Goal: Check status

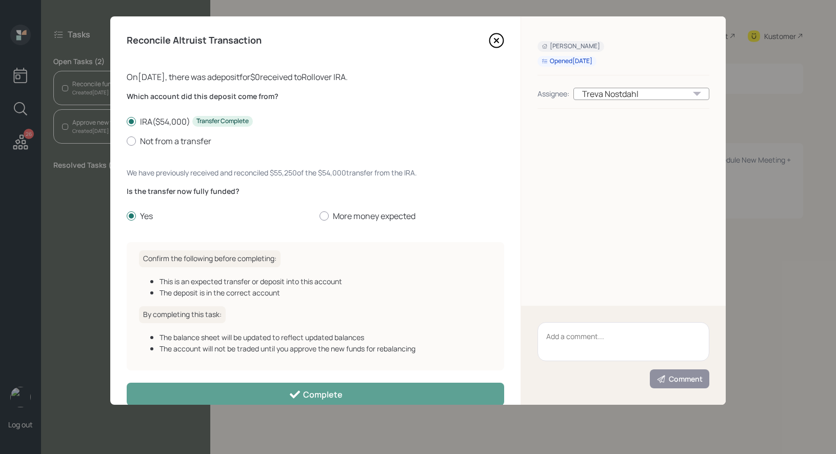
scroll to position [18, 0]
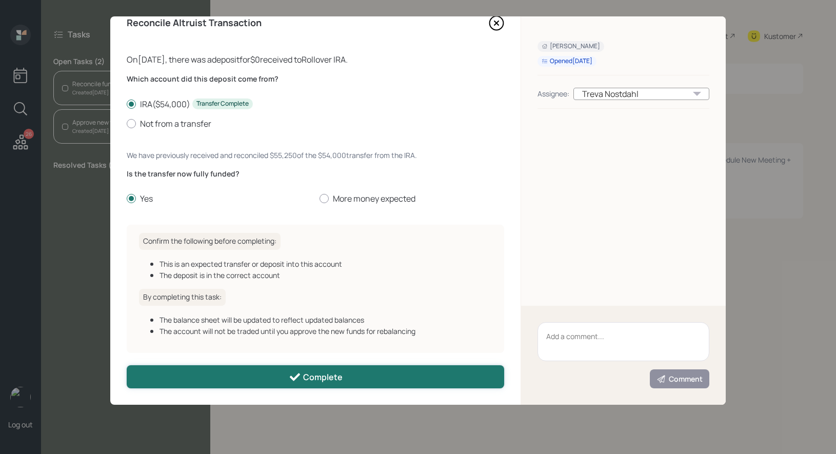
click at [188, 373] on button "Complete" at bounding box center [316, 376] width 378 height 23
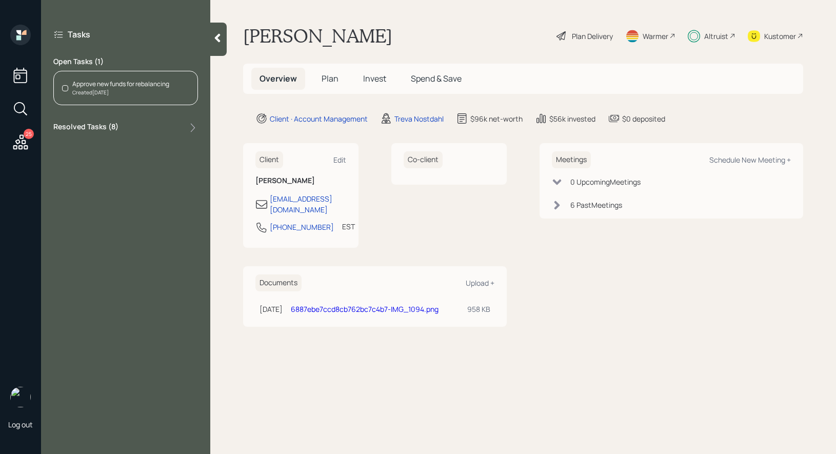
click at [118, 90] on div "Created 3 days ago" at bounding box center [120, 93] width 97 height 8
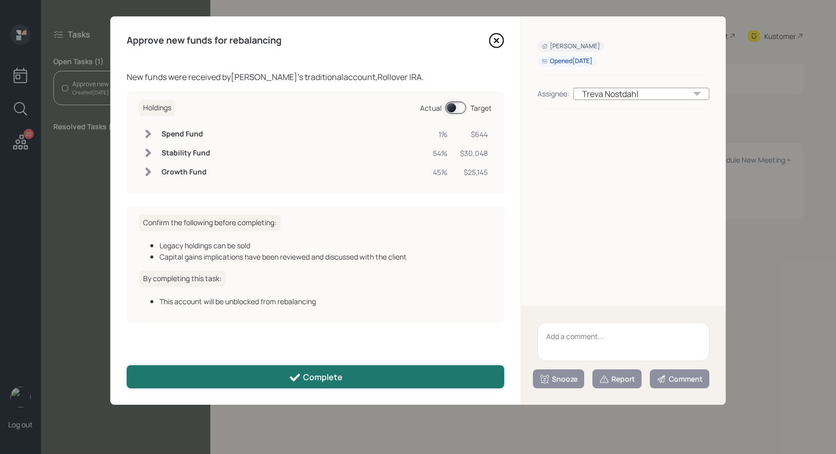
click at [238, 377] on button "Complete" at bounding box center [316, 376] width 378 height 23
